Goal: Find specific page/section: Find specific page/section

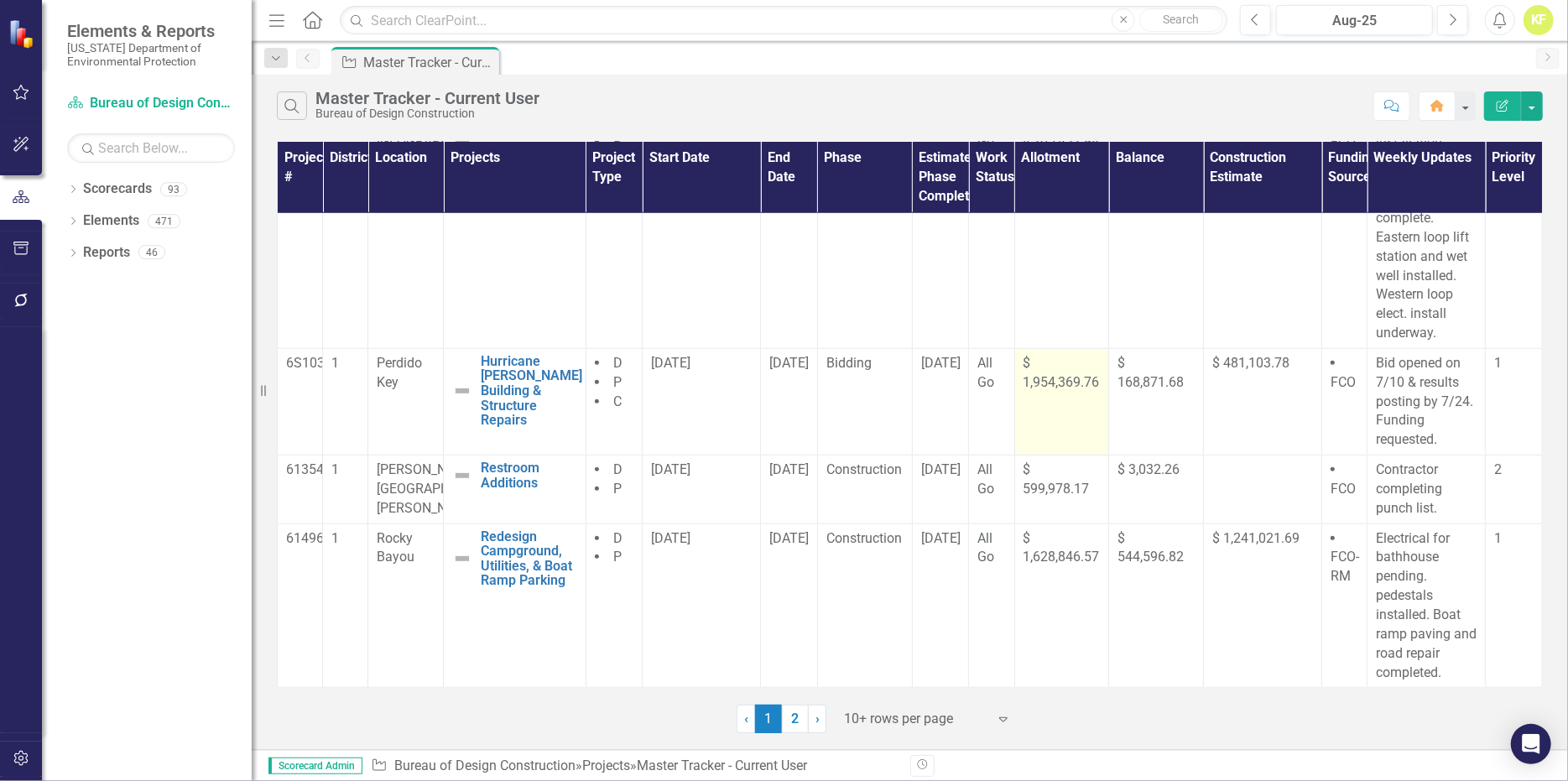
scroll to position [924, 0]
click at [793, 733] on link "2" at bounding box center [795, 718] width 27 height 29
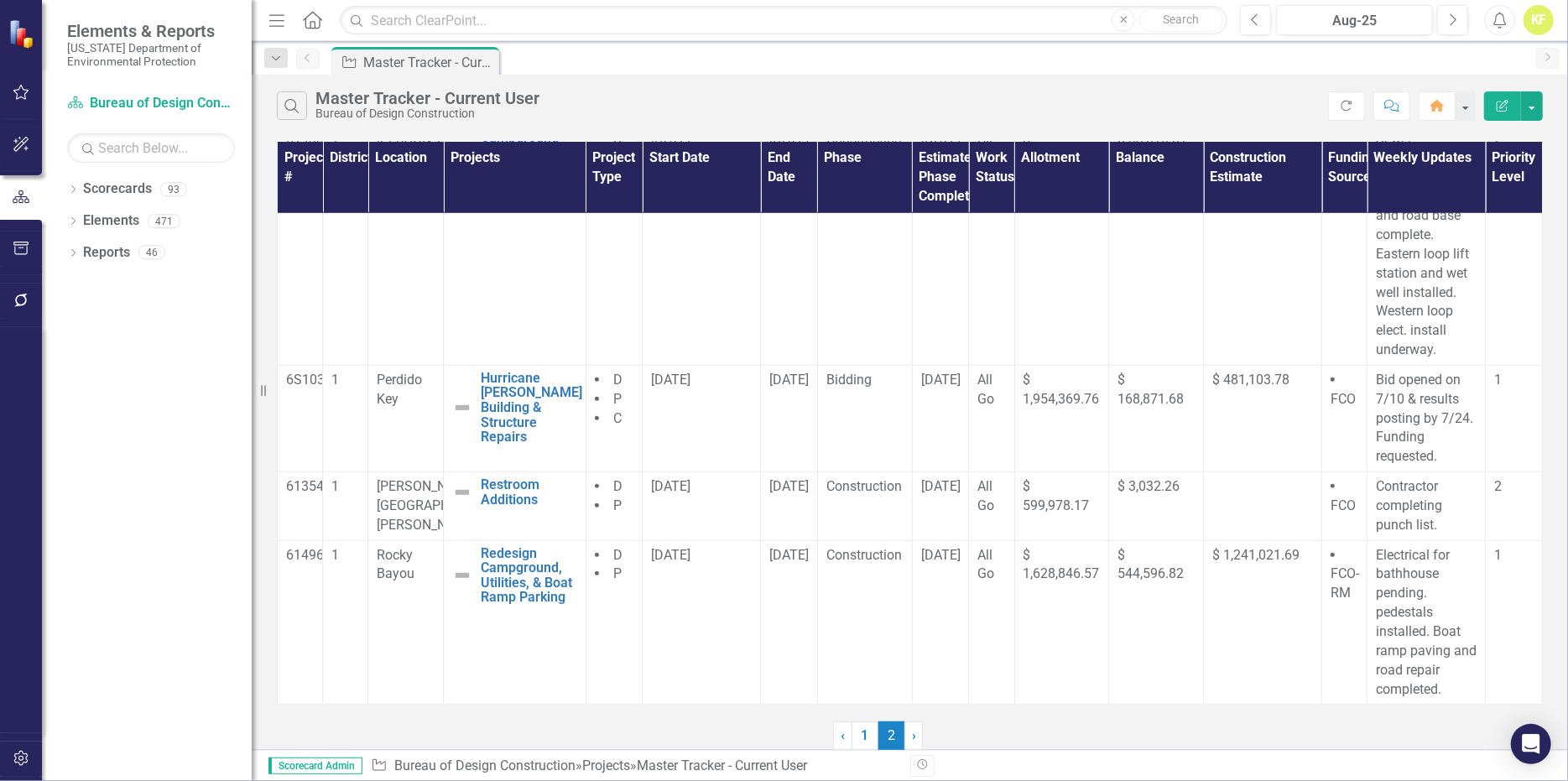
scroll to position [0, 0]
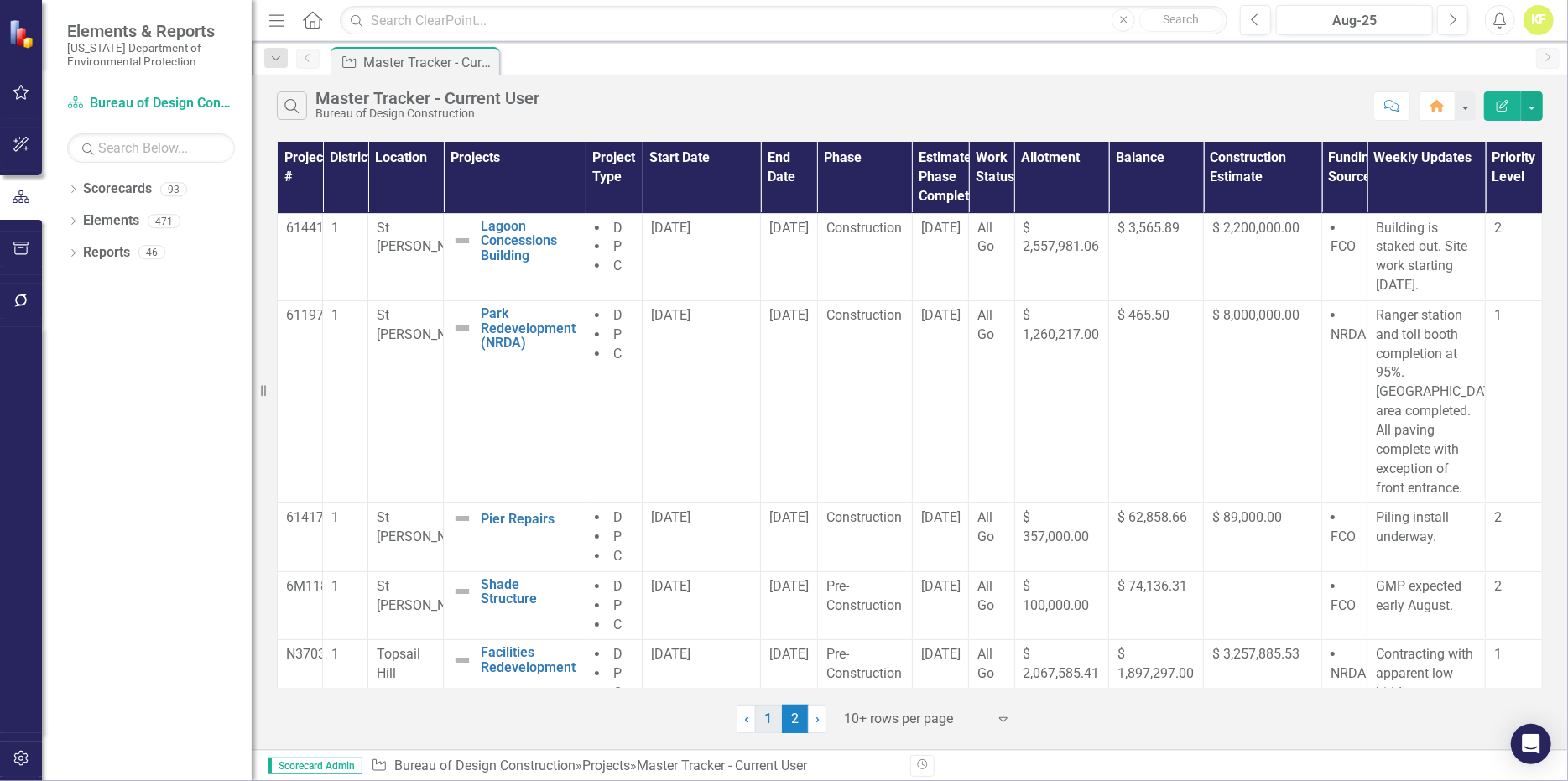
click at [769, 727] on link "1" at bounding box center [768, 718] width 27 height 29
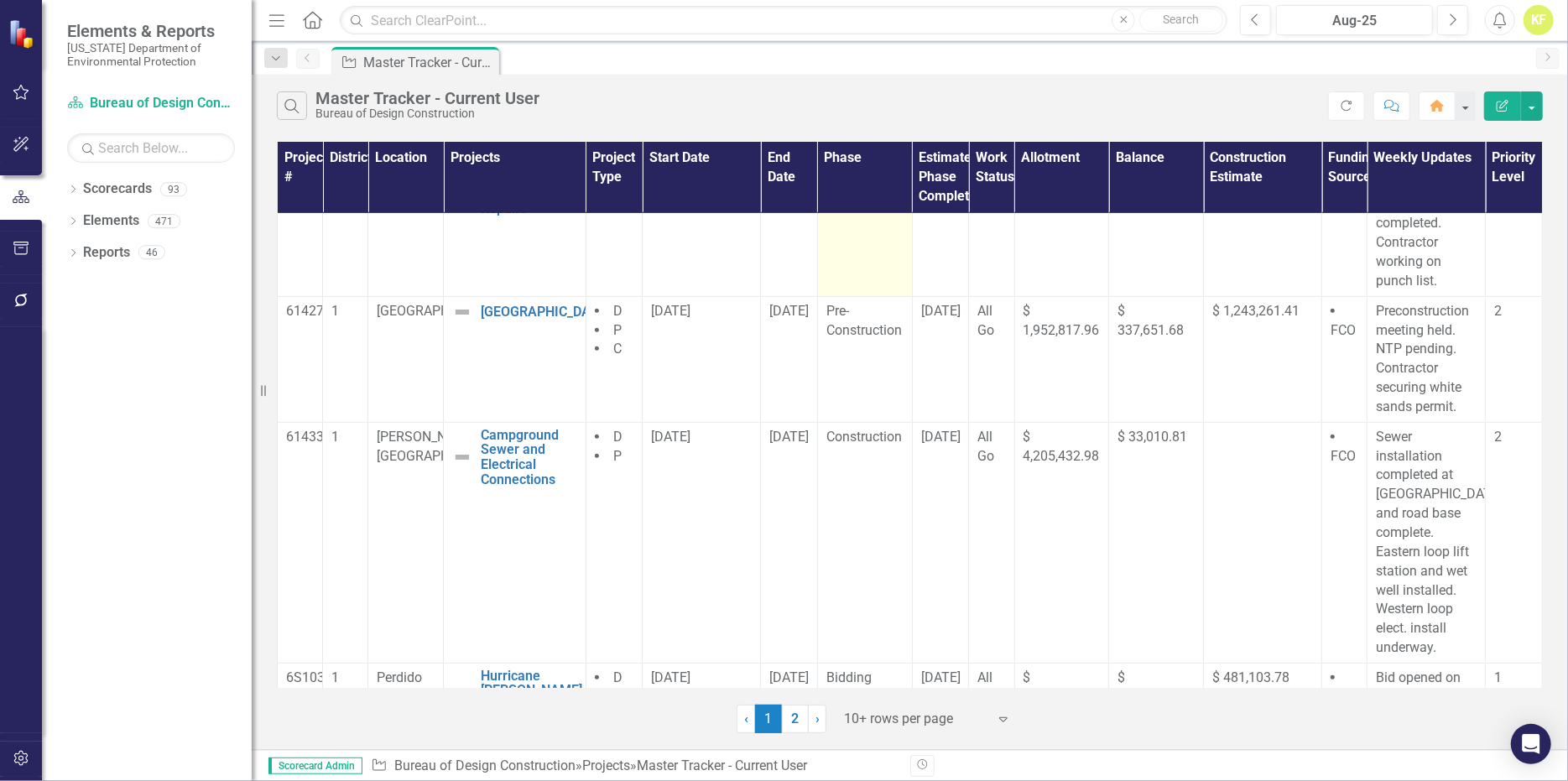
scroll to position [587, 0]
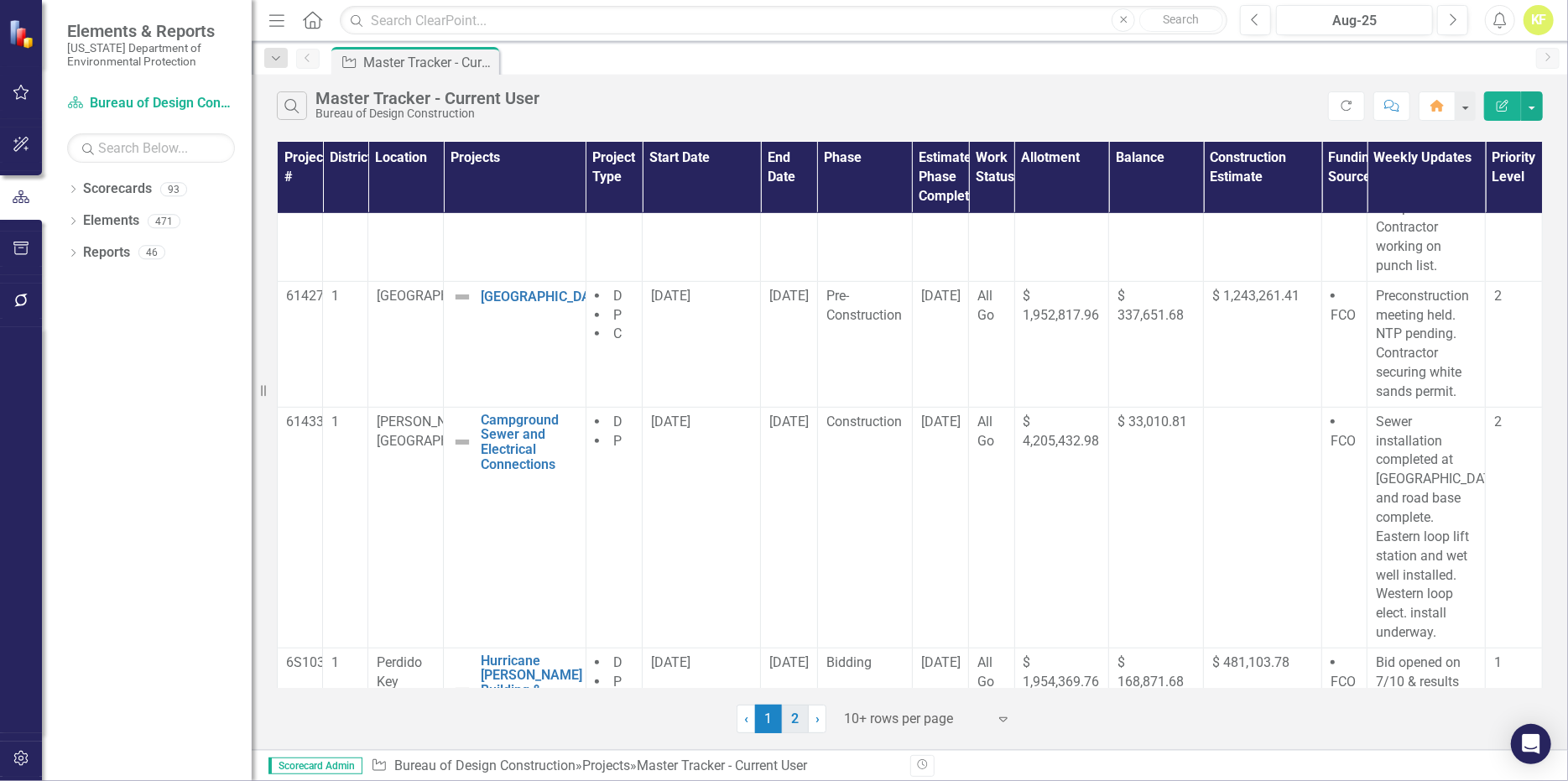
click at [793, 732] on link "2" at bounding box center [795, 718] width 27 height 29
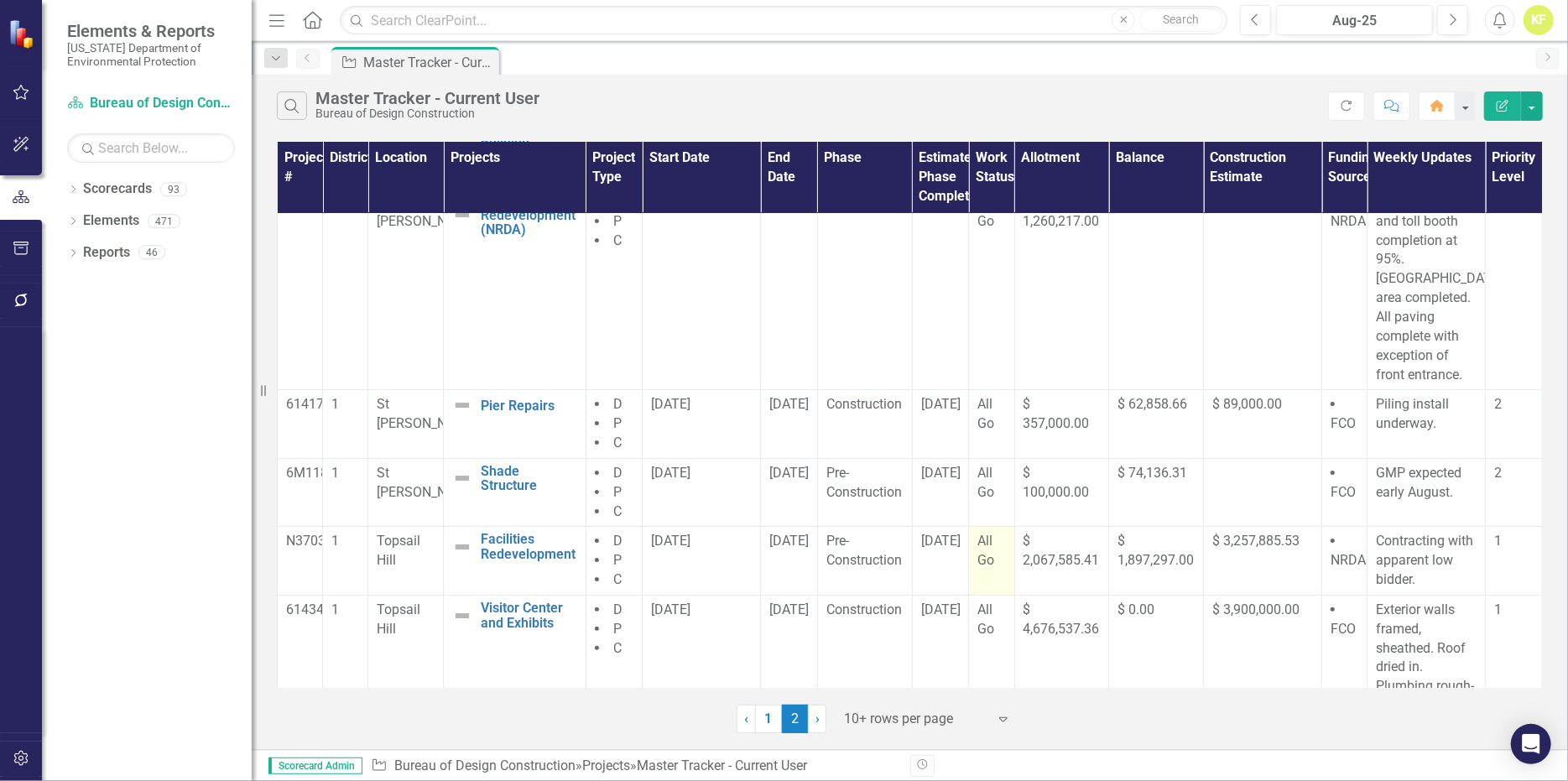
scroll to position [127, 0]
